Goal: Information Seeking & Learning: Learn about a topic

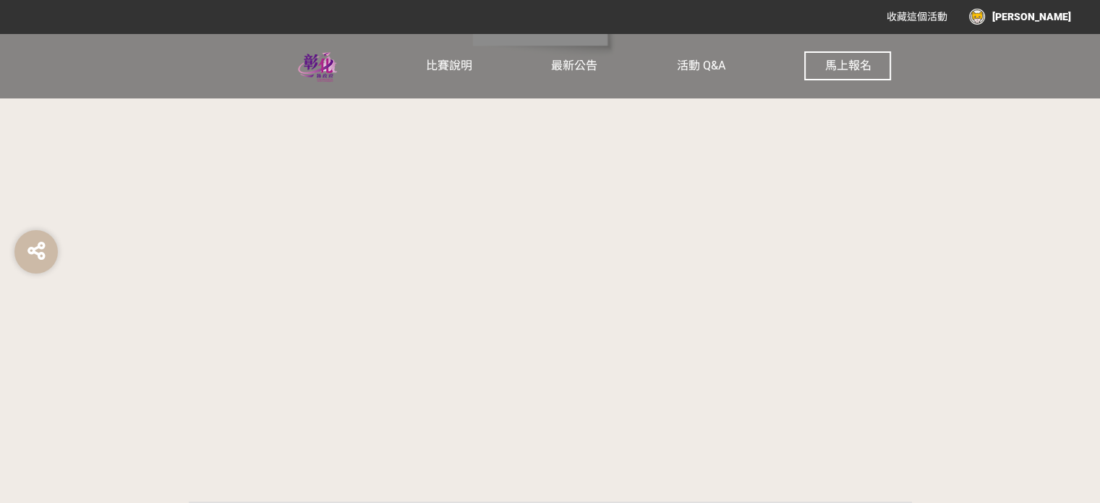
scroll to position [972, 0]
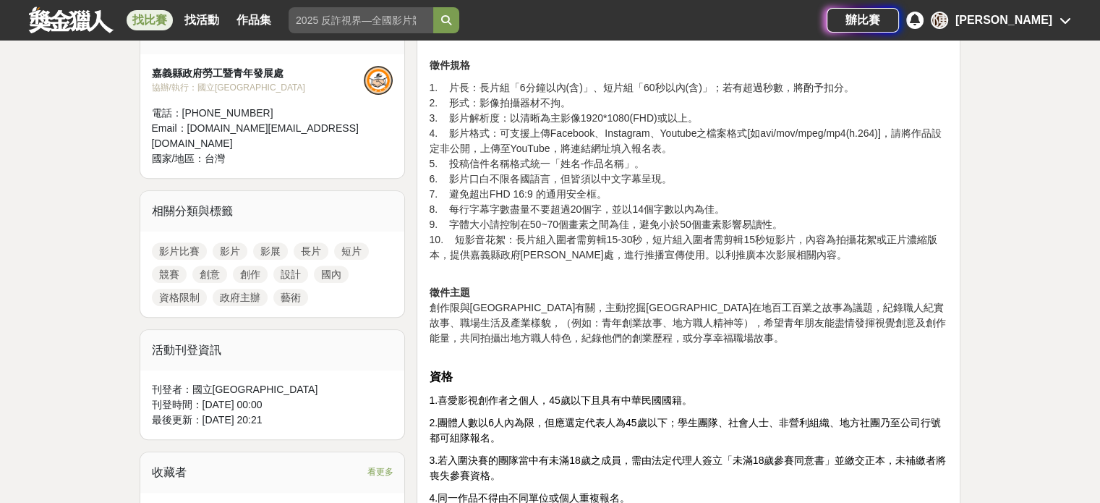
scroll to position [530, 0]
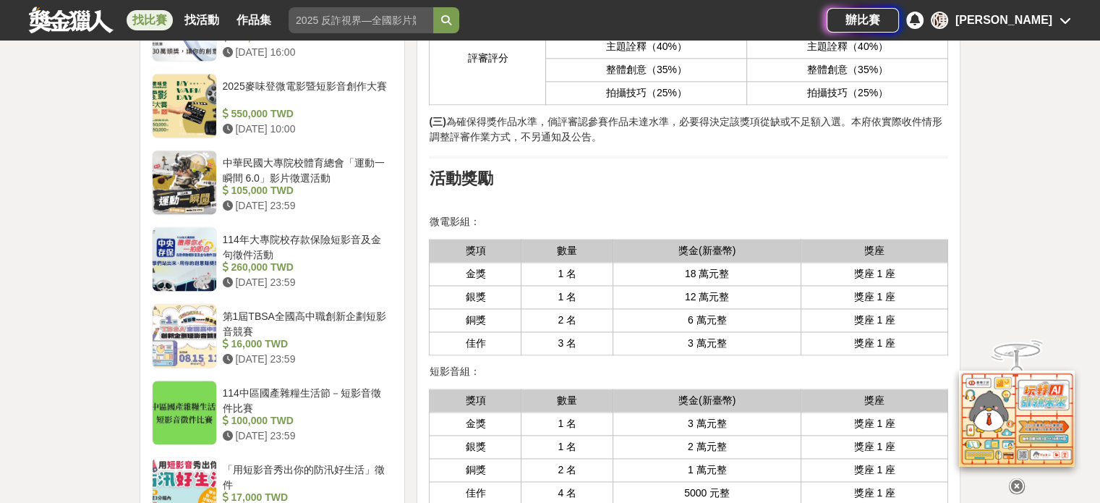
scroll to position [2026, 0]
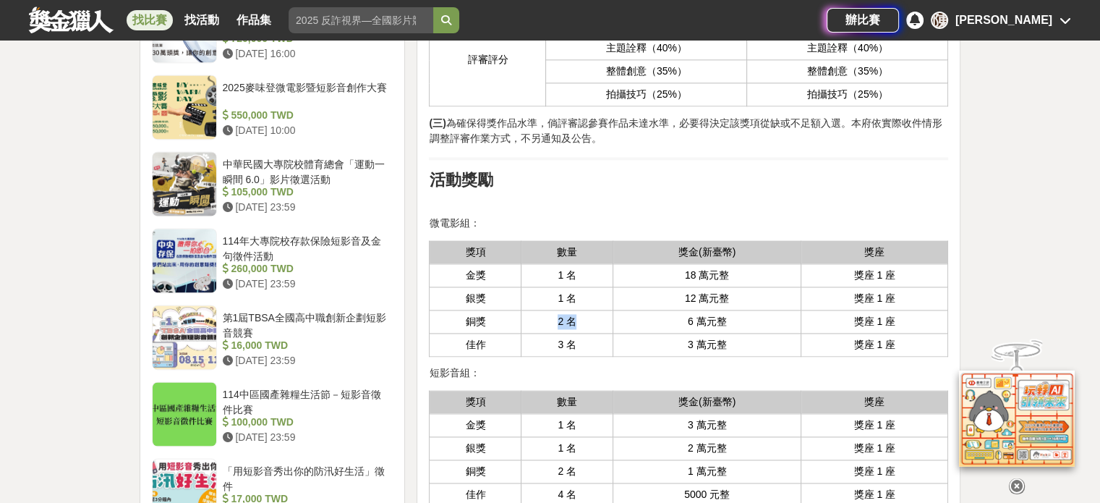
drag, startPoint x: 580, startPoint y: 321, endPoint x: 521, endPoint y: 325, distance: 59.4
click at [522, 325] on td "2 名" at bounding box center [568, 321] width 92 height 23
click at [644, 326] on td "6 萬元整" at bounding box center [707, 321] width 188 height 23
click at [657, 318] on td "6 萬元整" at bounding box center [707, 321] width 188 height 23
